Goal: Information Seeking & Learning: Learn about a topic

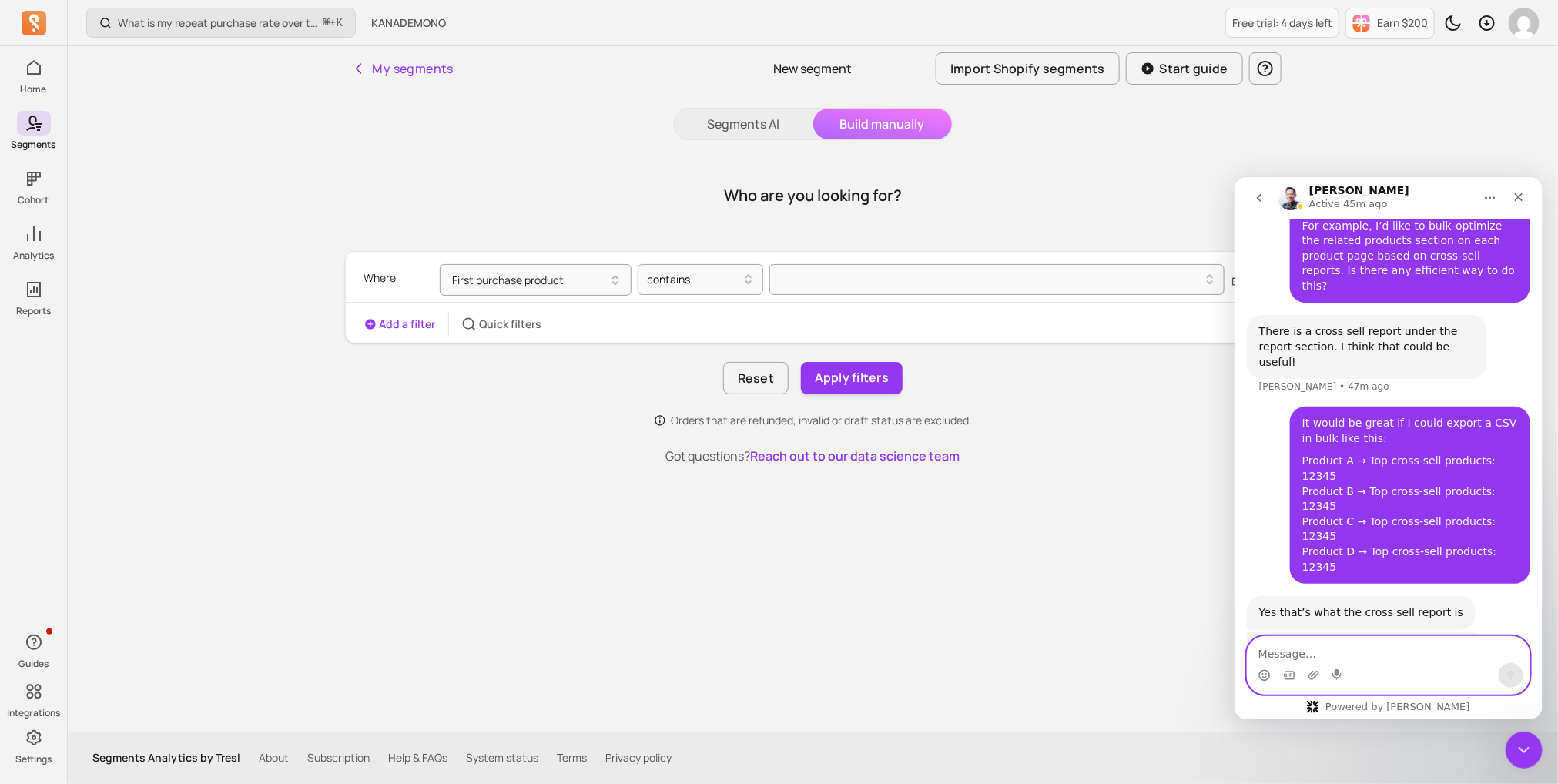
scroll to position [7107, 0]
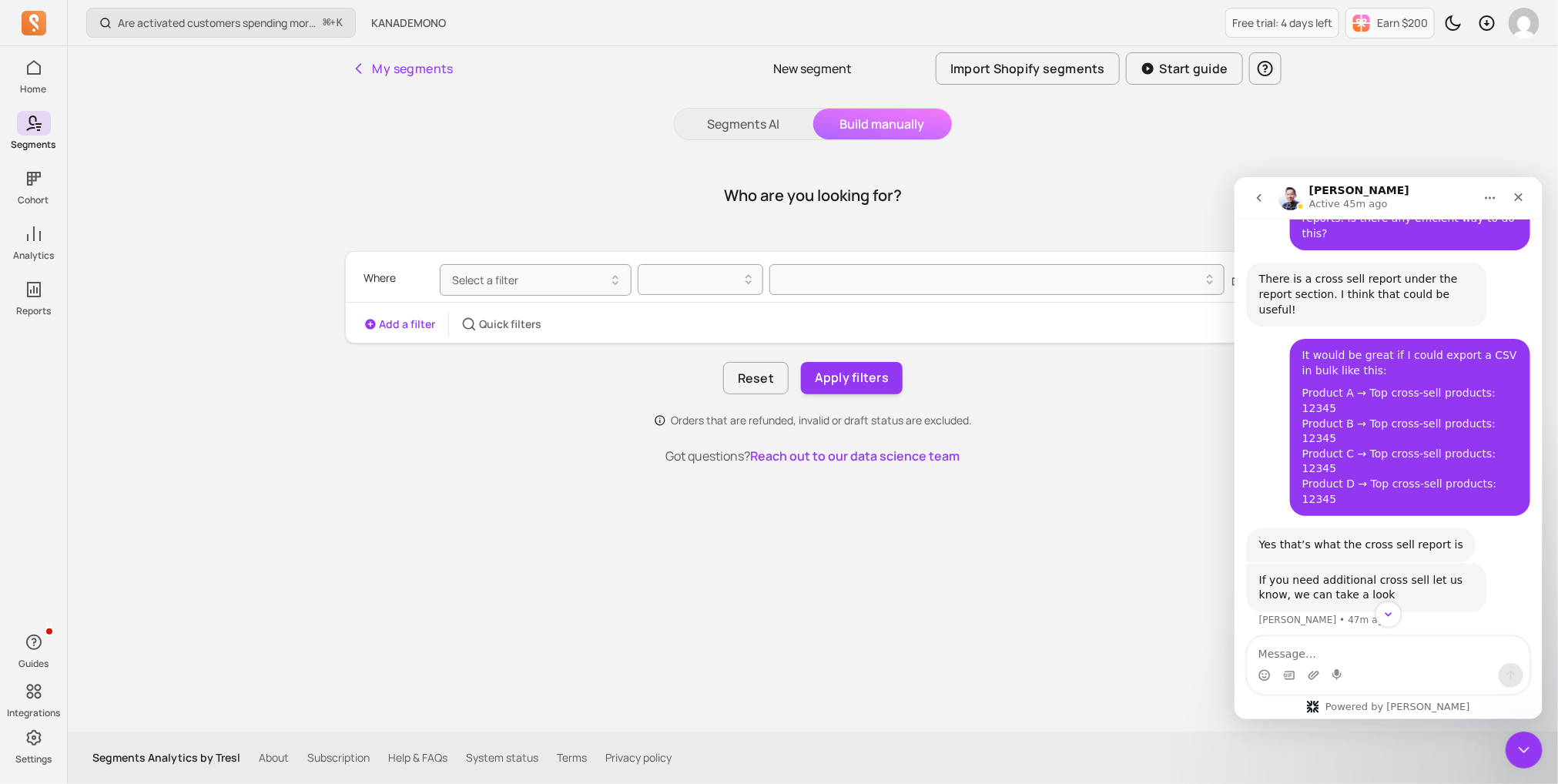
scroll to position [7092, 0]
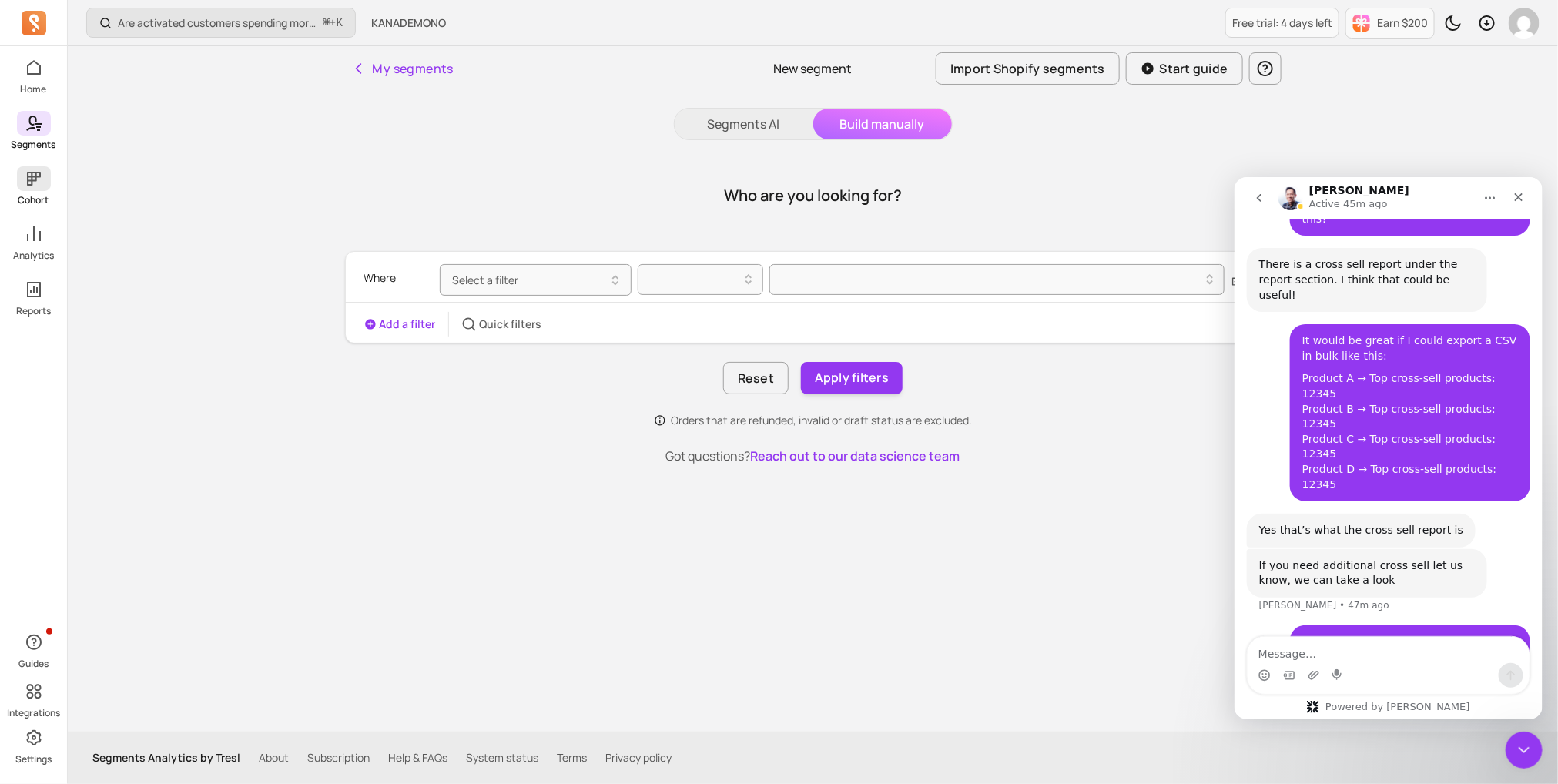
click at [24, 199] on p "Cohort" at bounding box center [34, 200] width 31 height 13
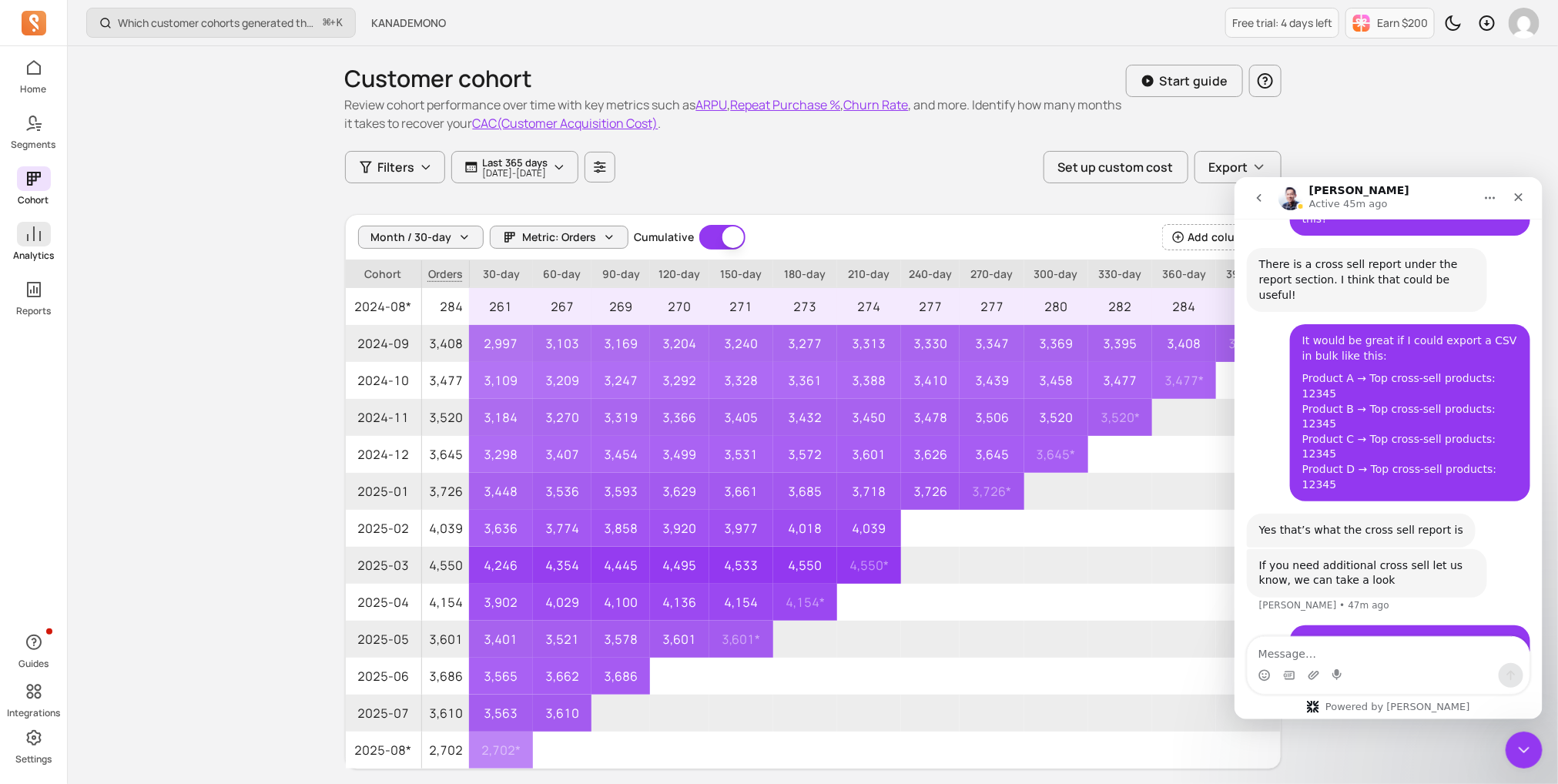
click at [28, 230] on icon at bounding box center [34, 234] width 18 height 18
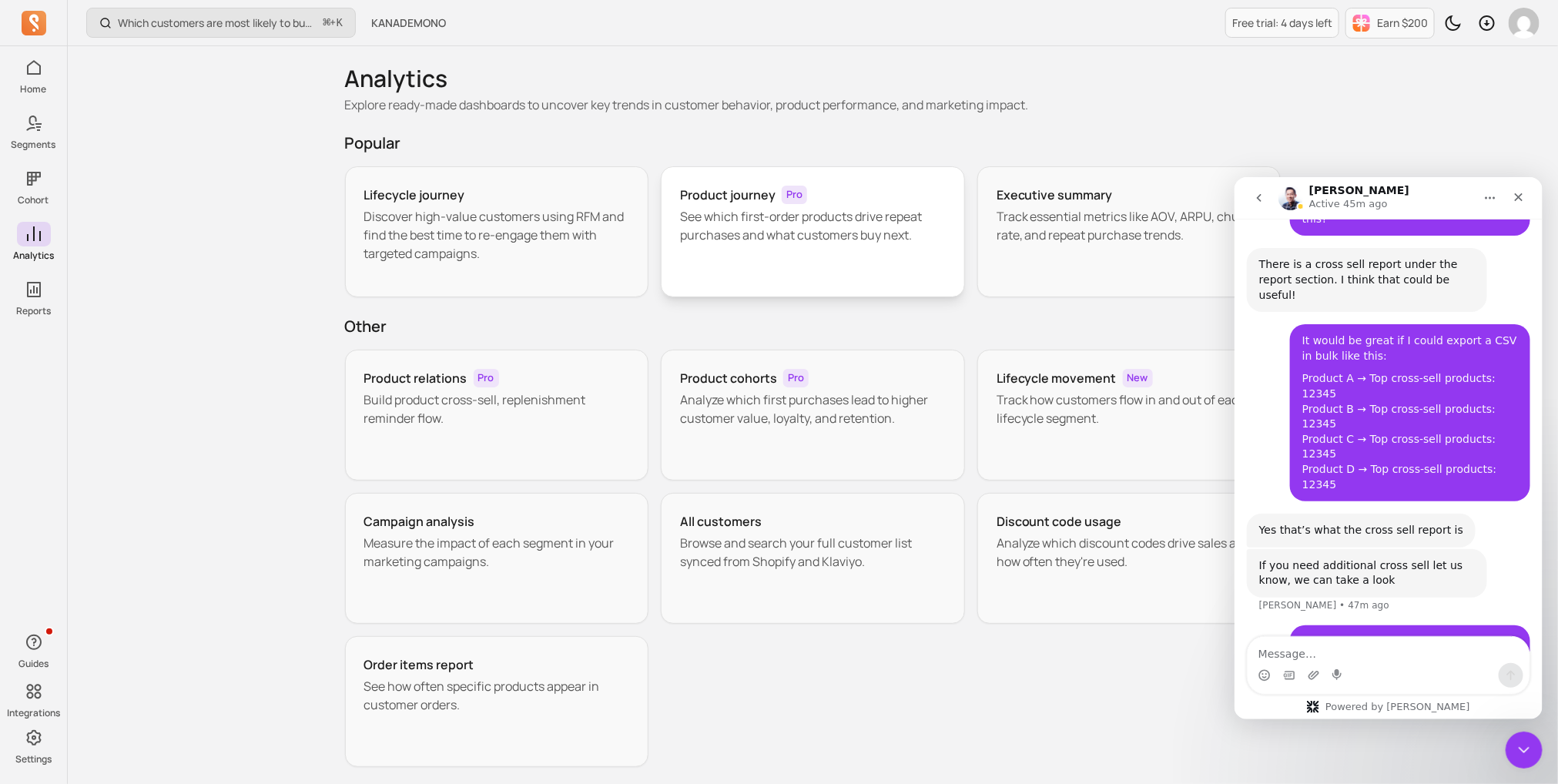
click at [760, 224] on p "See which first-order products drive repeat purchases and what customers buy ne…" at bounding box center [813, 226] width 266 height 37
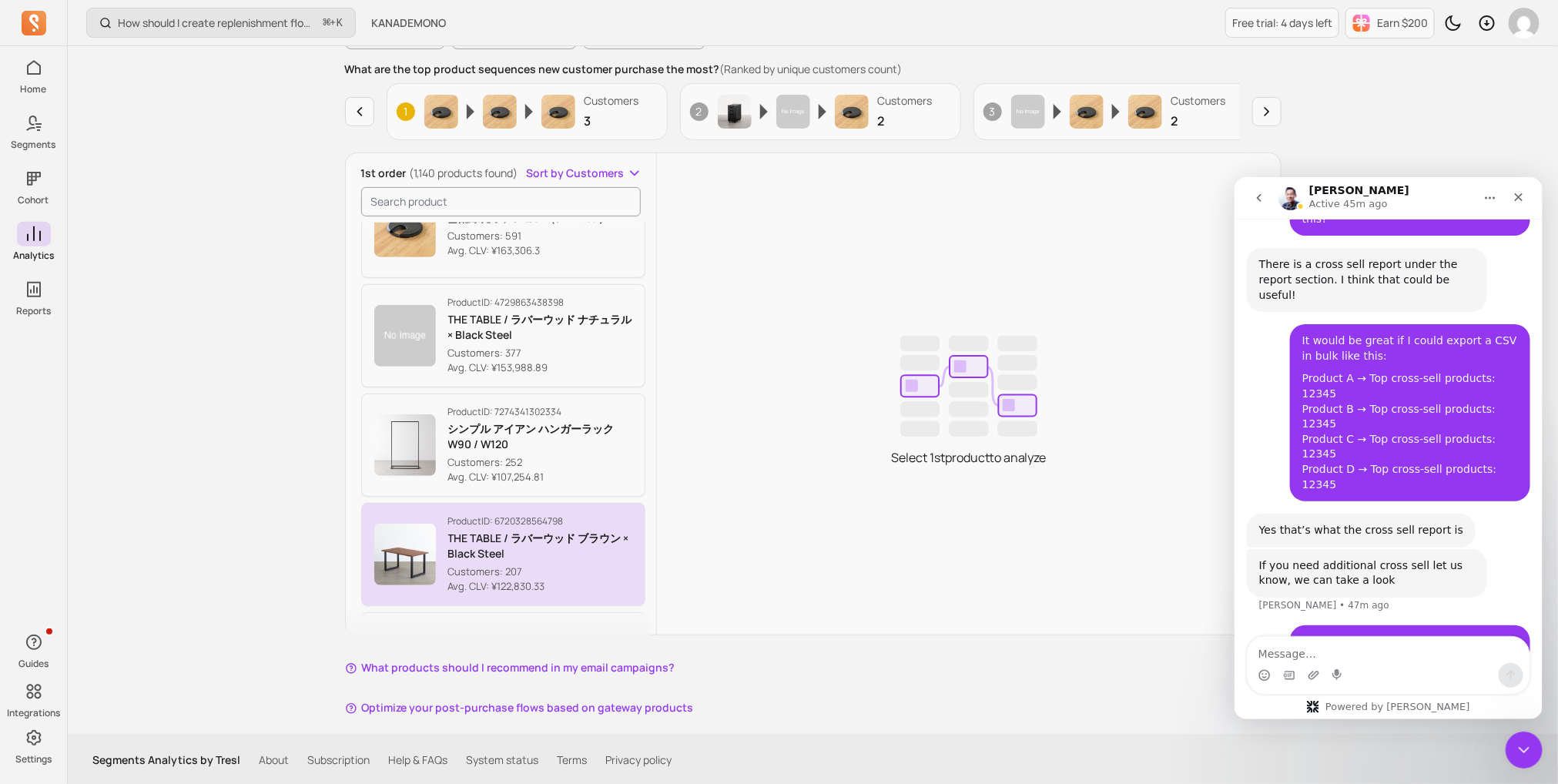
scroll to position [167, 0]
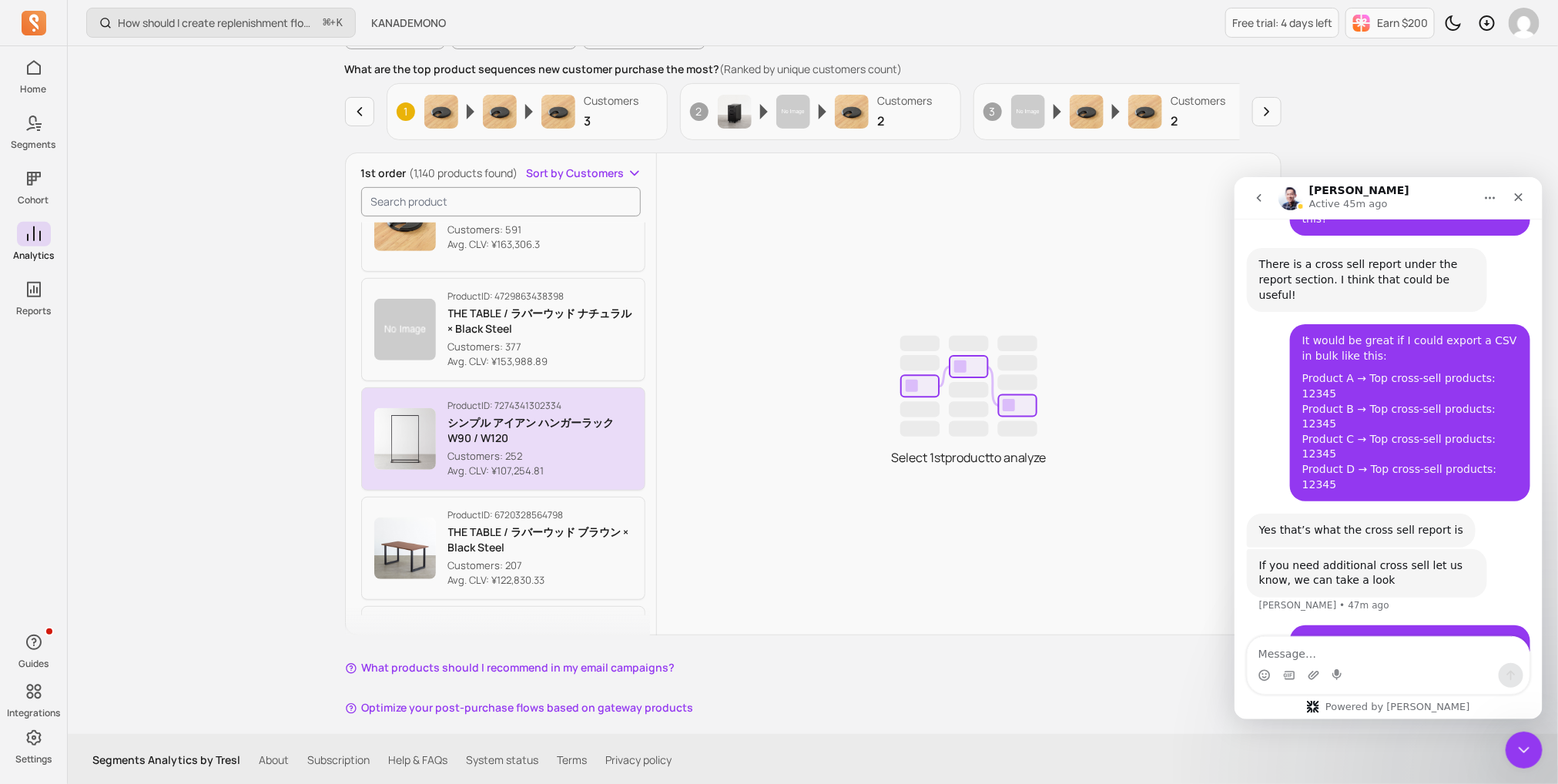
click at [513, 452] on p "Customers: 252" at bounding box center [540, 456] width 185 height 15
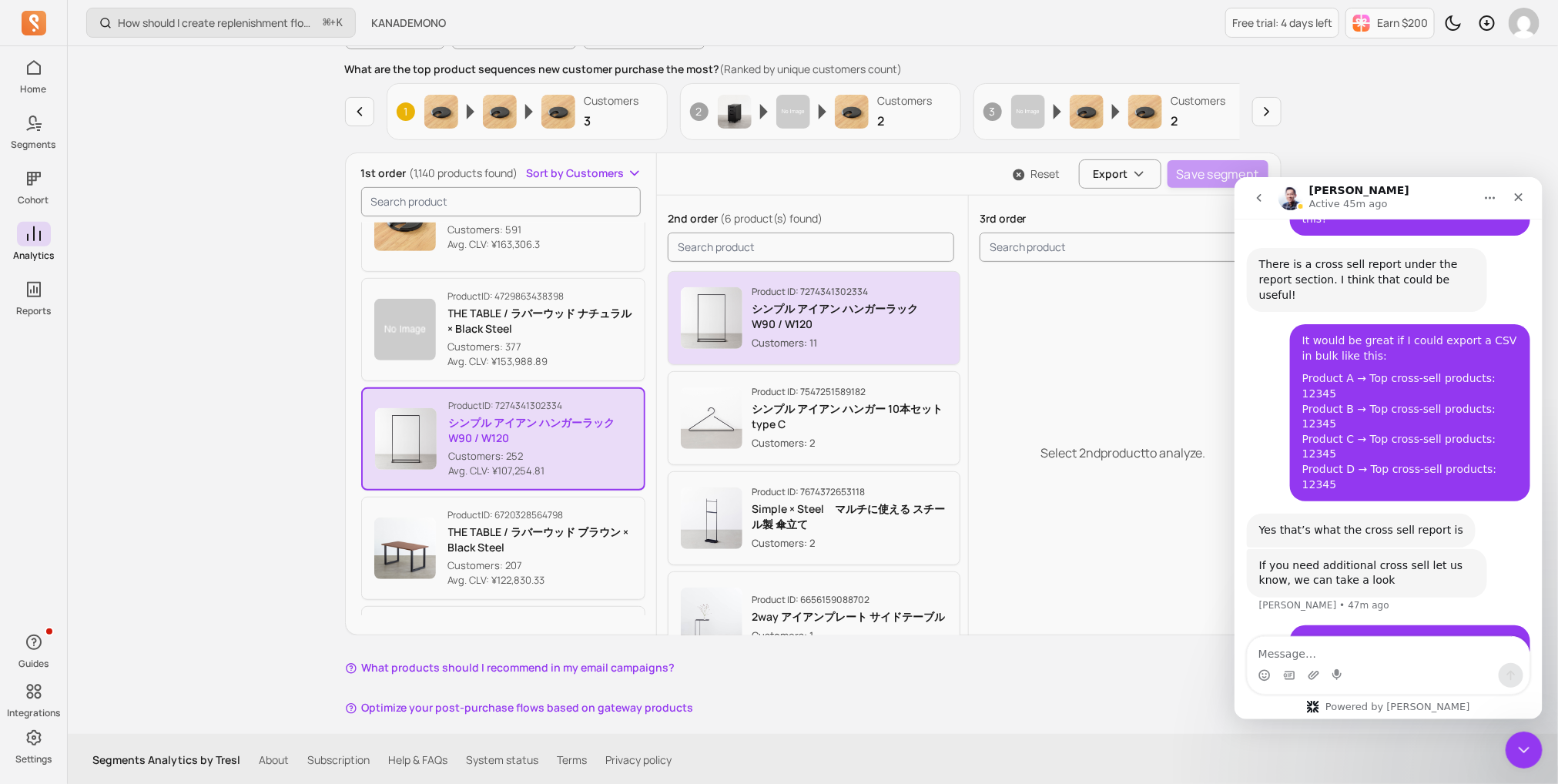
click at [689, 336] on img "button" at bounding box center [712, 318] width 62 height 62
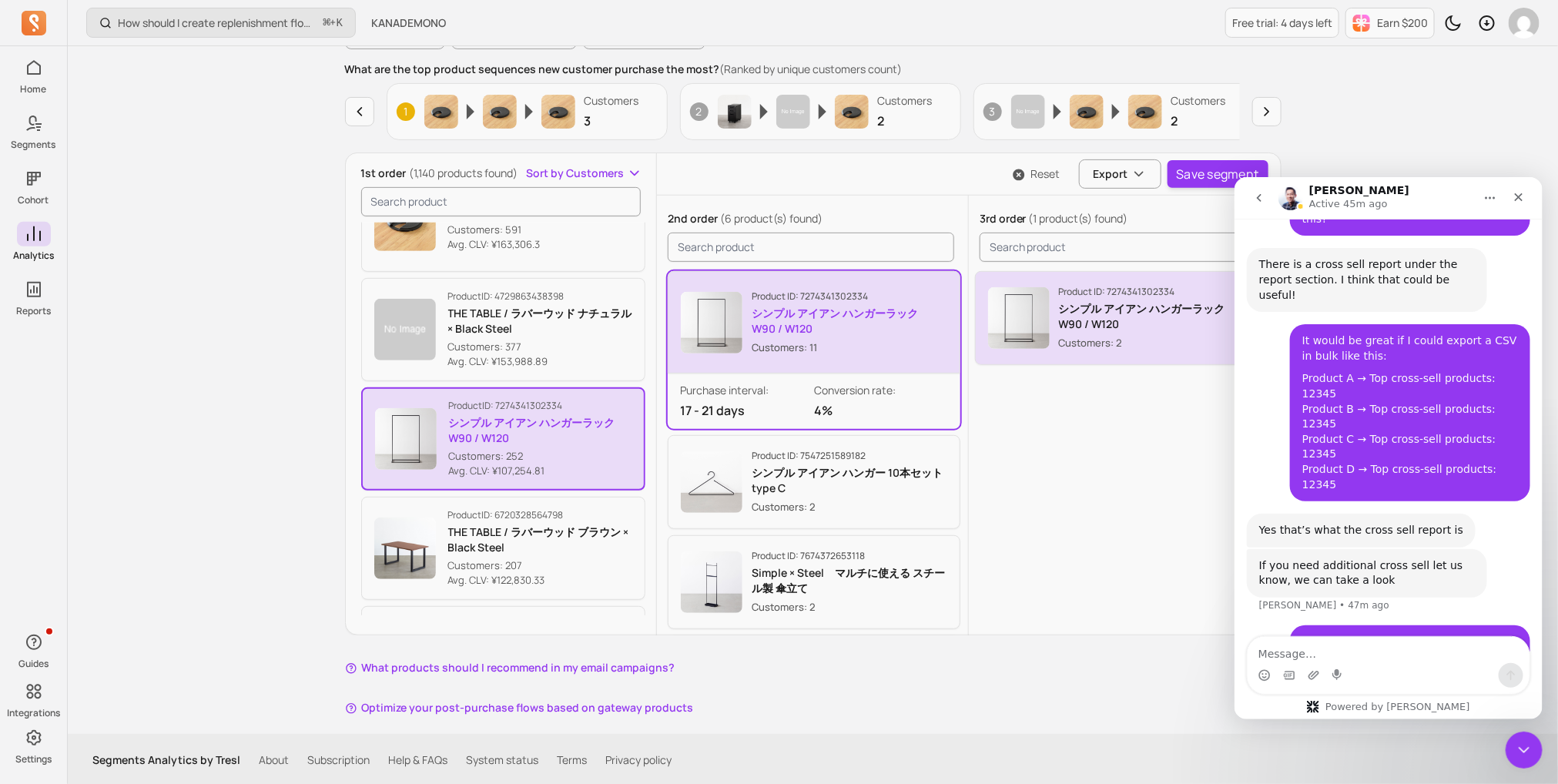
click at [1003, 311] on img "button" at bounding box center [1019, 318] width 62 height 62
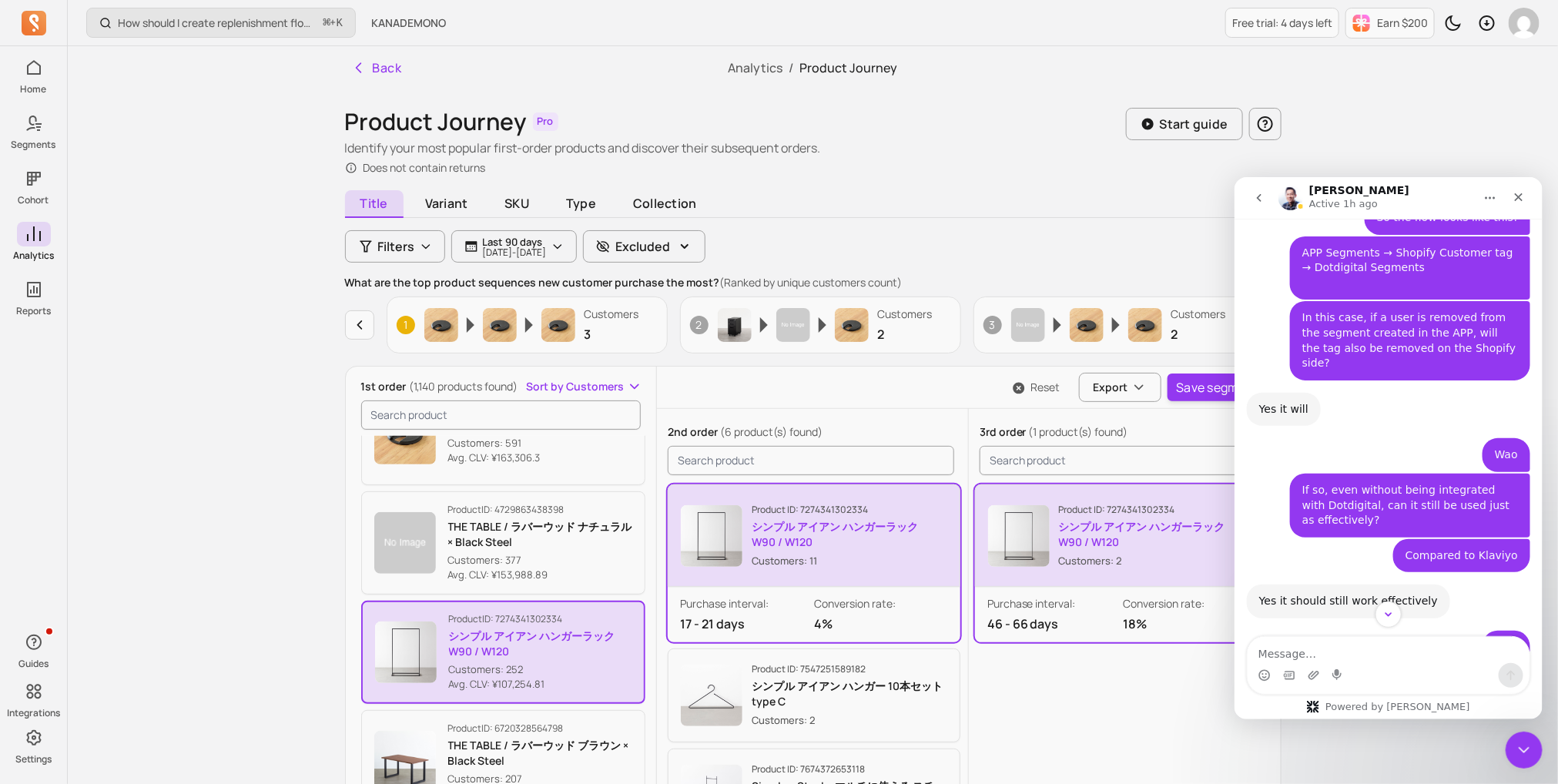
scroll to position [6313, 0]
